Goal: Obtain resource: Download file/media

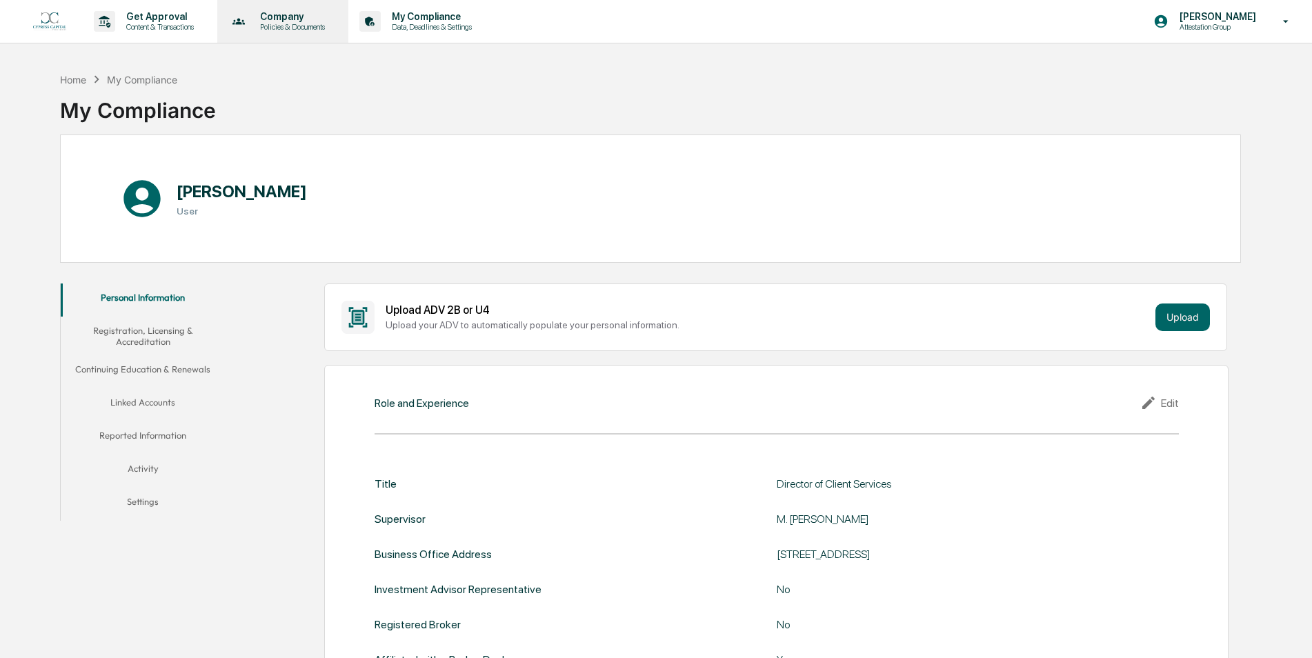
click at [303, 6] on div "Company Policies & Documents" at bounding box center [282, 21] width 118 height 43
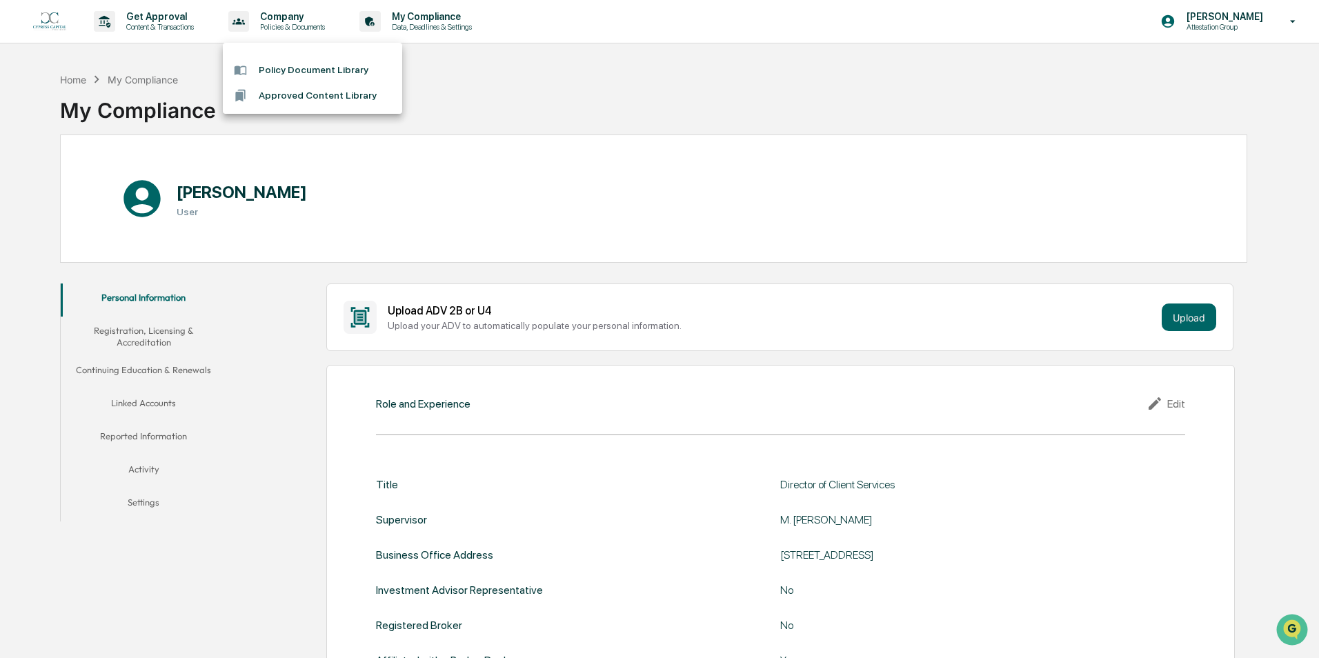
click at [293, 89] on li "Approved Content Library" at bounding box center [312, 96] width 179 height 26
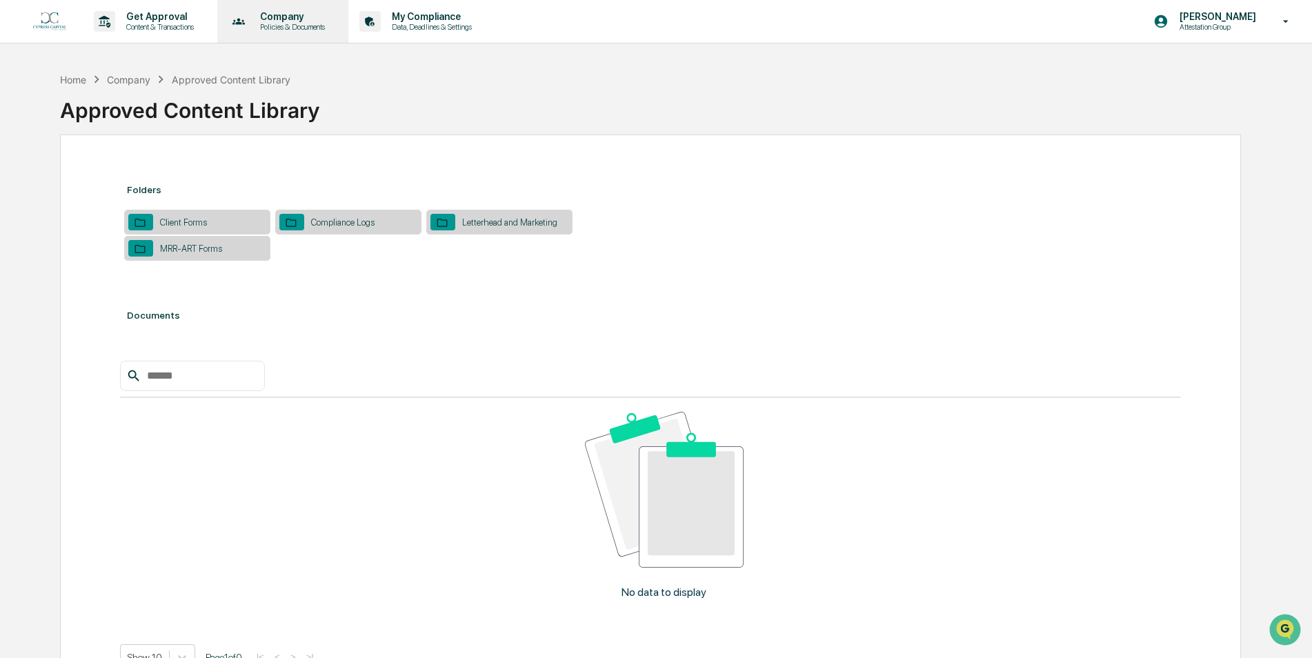
click at [288, 12] on p "Company" at bounding box center [290, 16] width 83 height 11
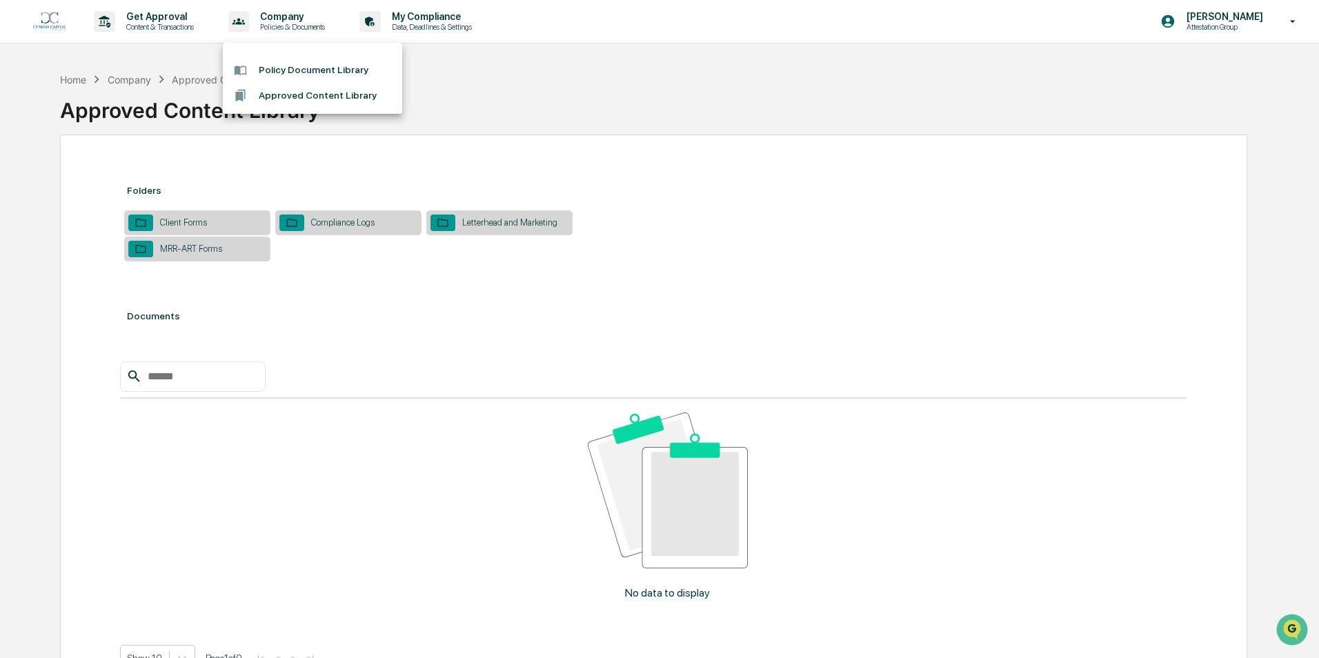
click at [277, 62] on li "Policy Document Library" at bounding box center [312, 70] width 179 height 26
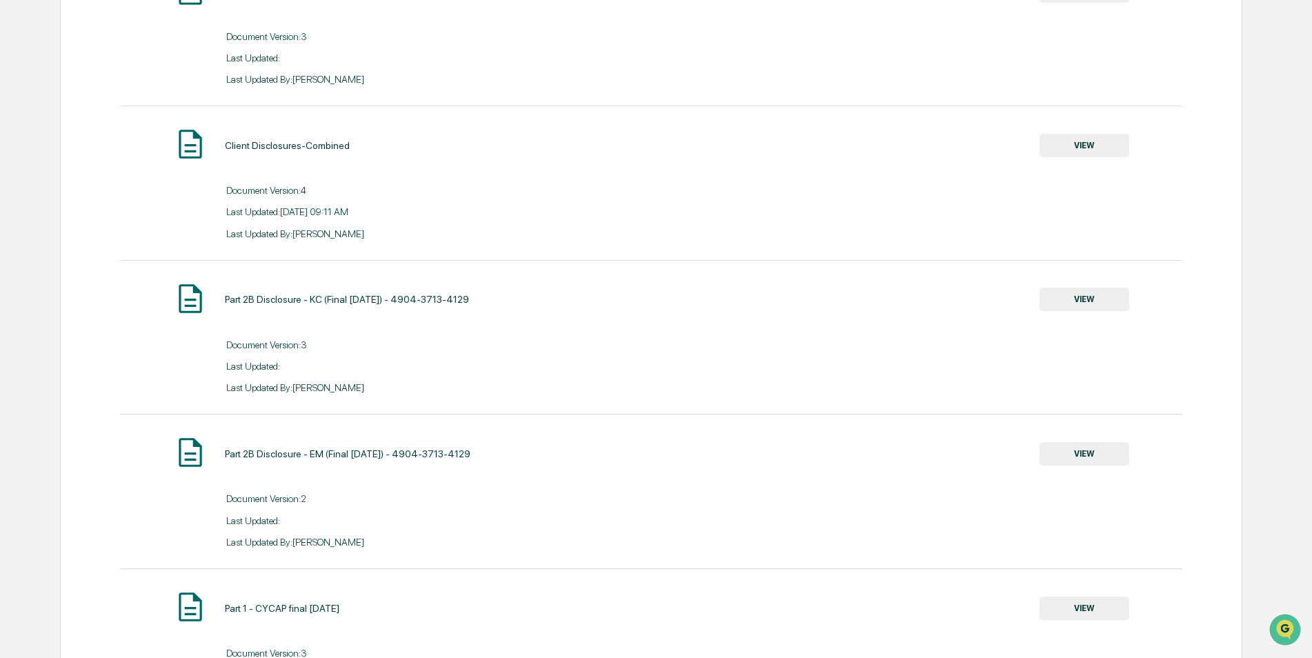
scroll to position [2070, 0]
click at [1092, 149] on button "VIEW" at bounding box center [1085, 144] width 90 height 23
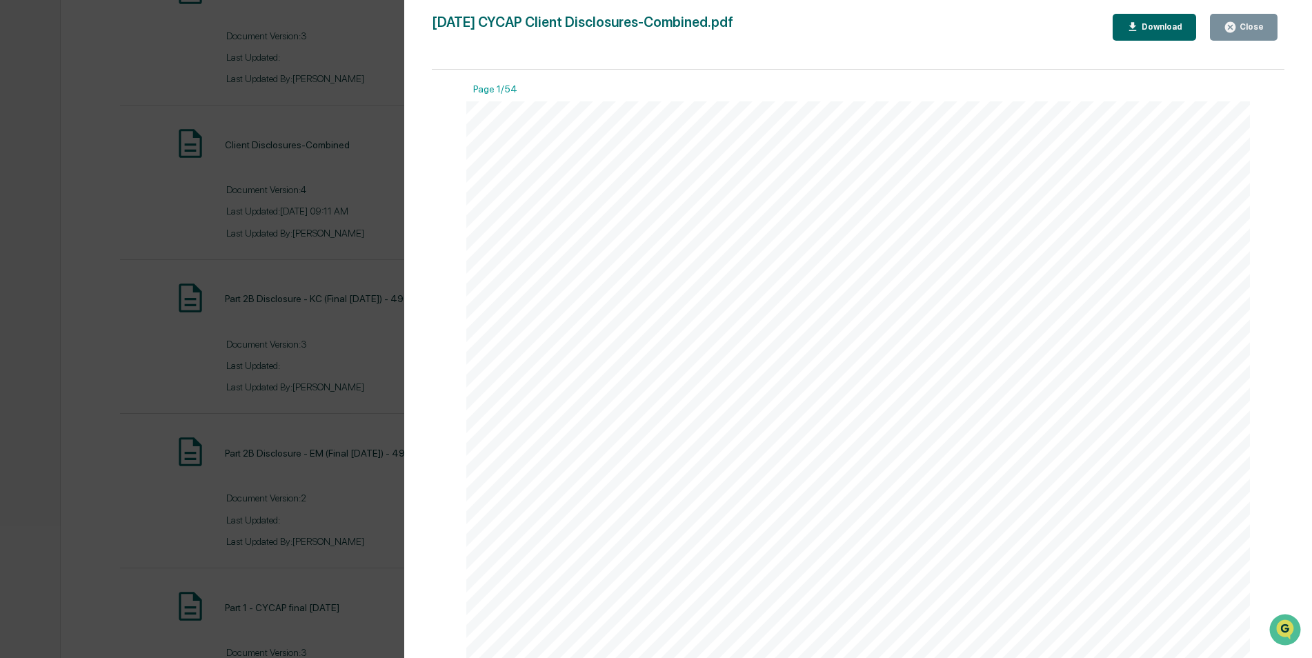
click at [1152, 29] on div "Download" at bounding box center [1160, 27] width 43 height 10
